Goal: Information Seeking & Learning: Learn about a topic

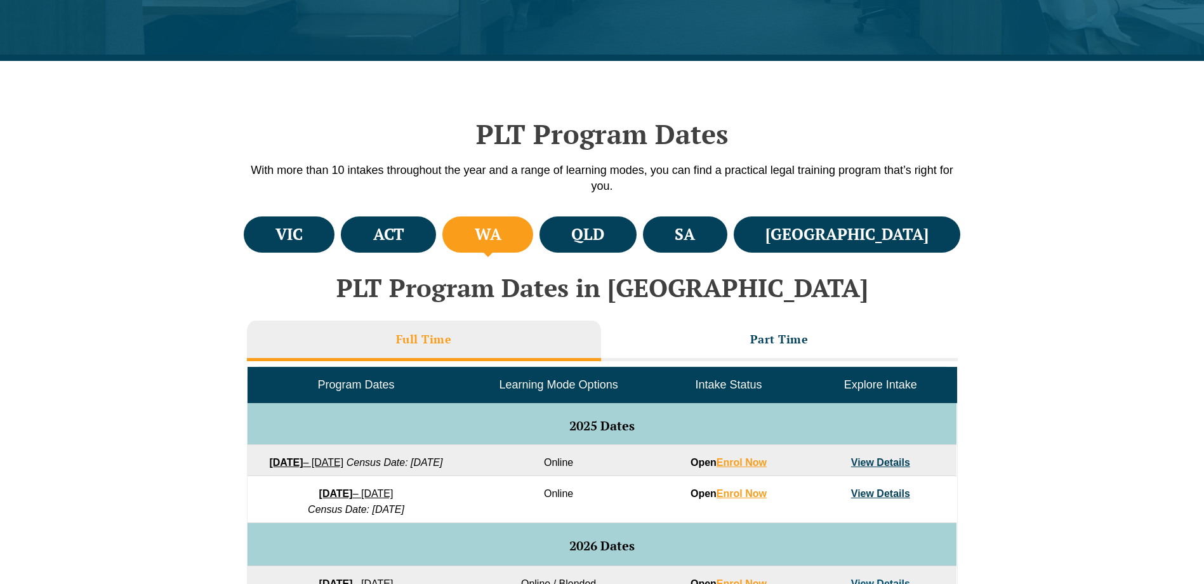
click at [658, 79] on button "Cancel" at bounding box center [646, 82] width 65 height 32
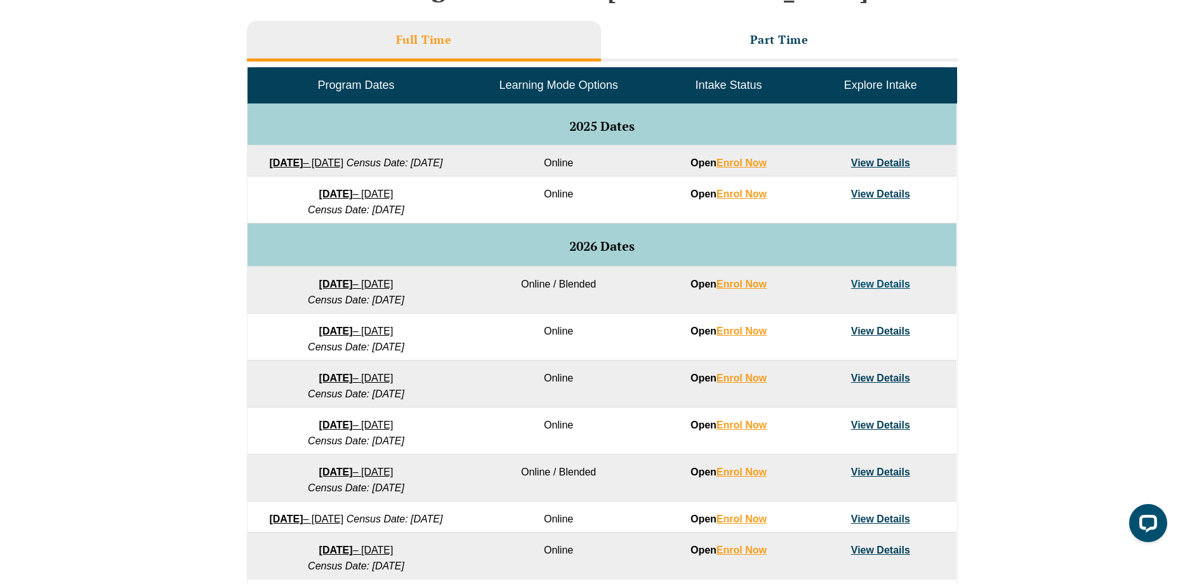
scroll to position [635, 0]
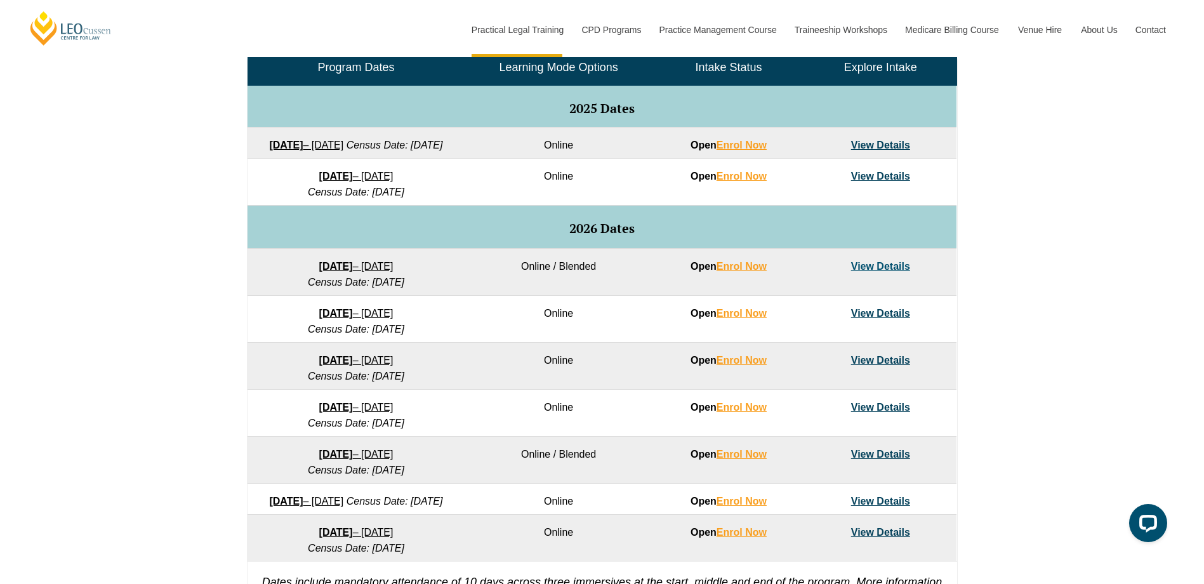
click at [359, 459] on link "3 August 2026 – 18 December 2026" at bounding box center [356, 454] width 74 height 11
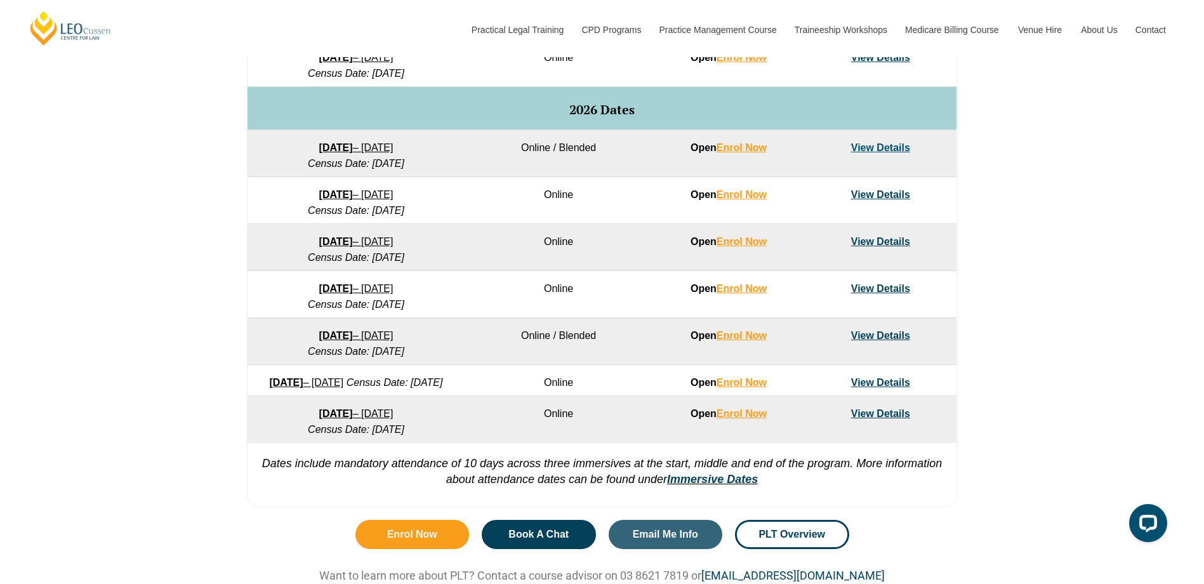
scroll to position [767, 0]
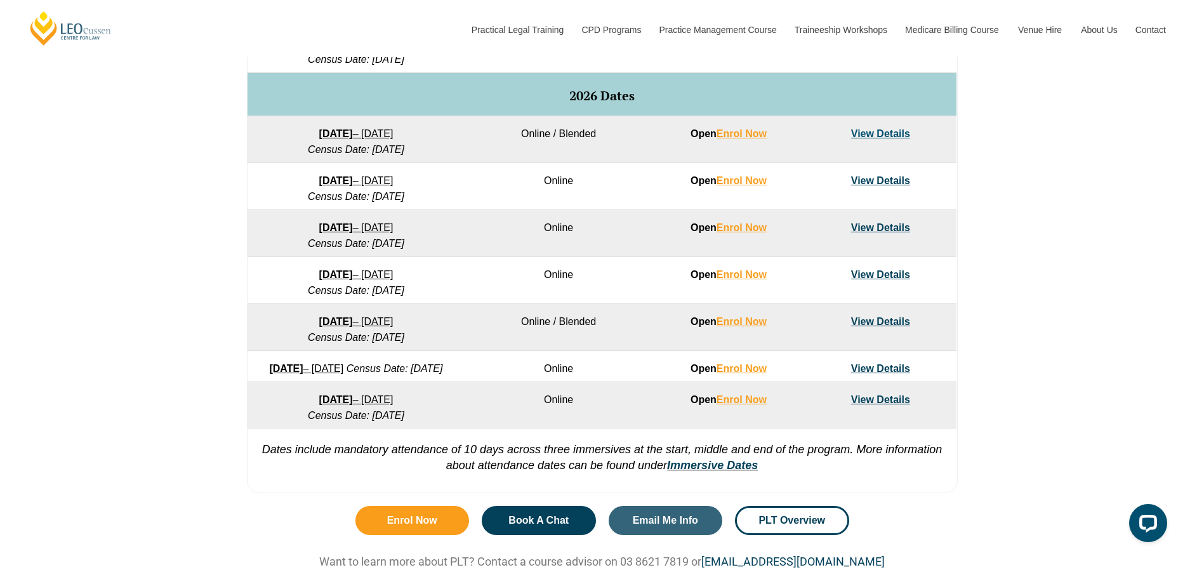
click at [873, 327] on link "View Details" at bounding box center [880, 321] width 59 height 11
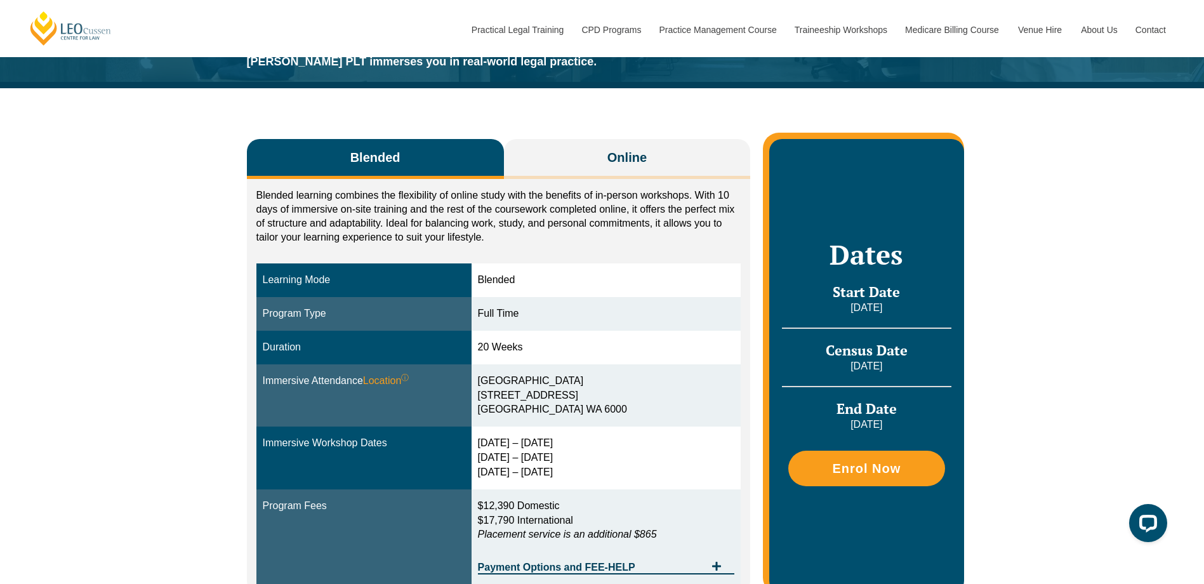
scroll to position [190, 0]
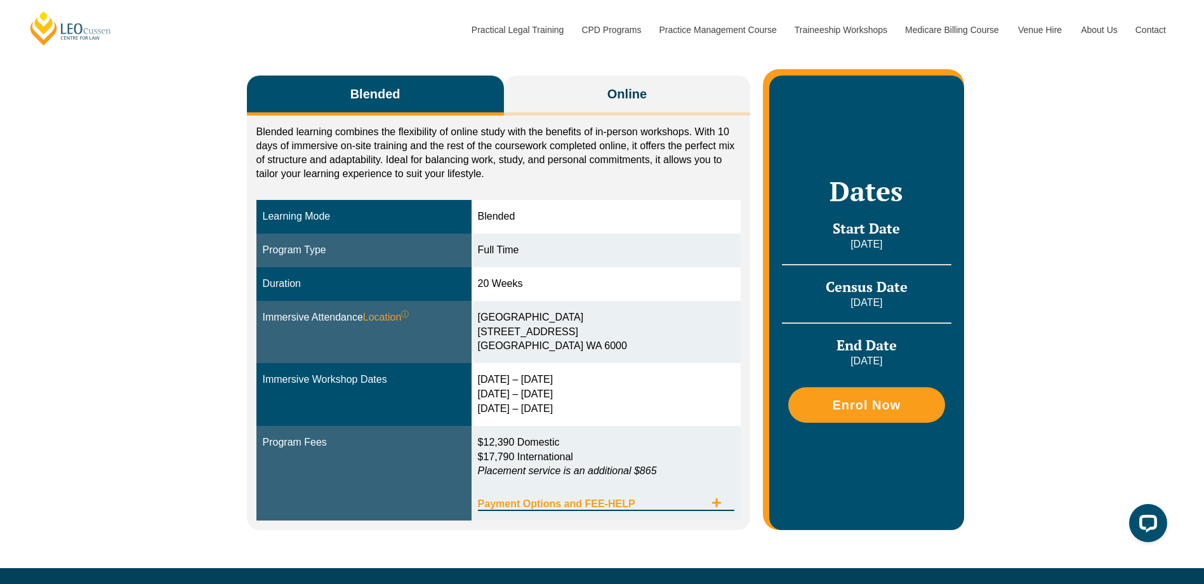
click at [640, 508] on span "Payment Options and FEE-HELP" at bounding box center [592, 504] width 228 height 10
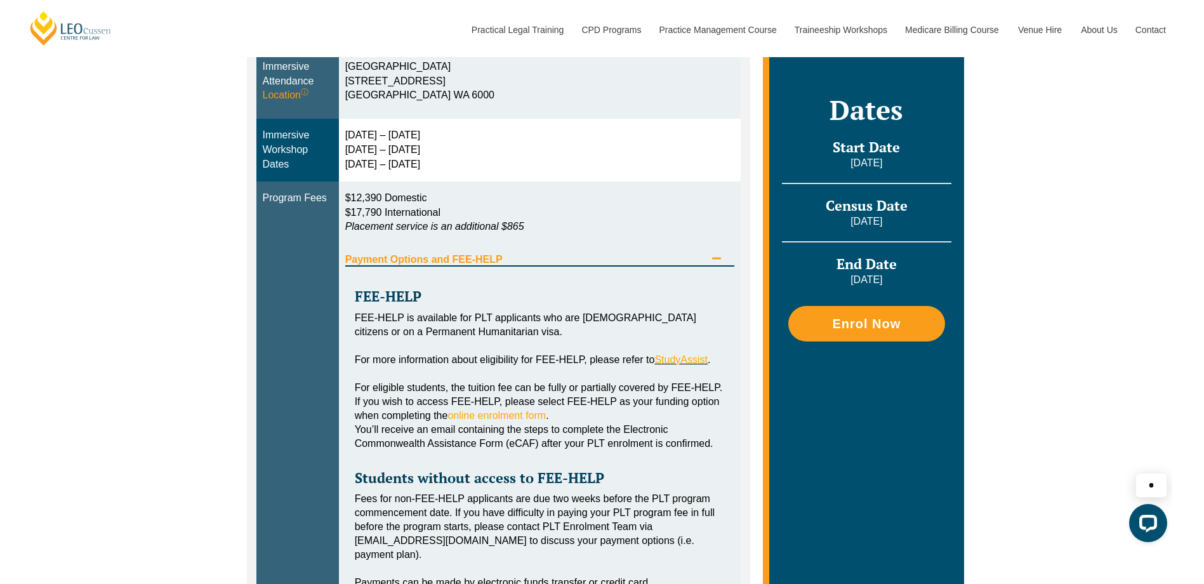
scroll to position [444, 0]
